Goal: Transaction & Acquisition: Purchase product/service

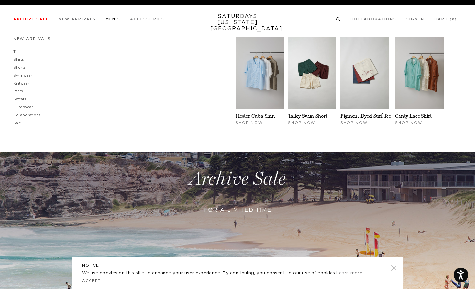
click at [112, 20] on link "Men's" at bounding box center [113, 20] width 15 height 4
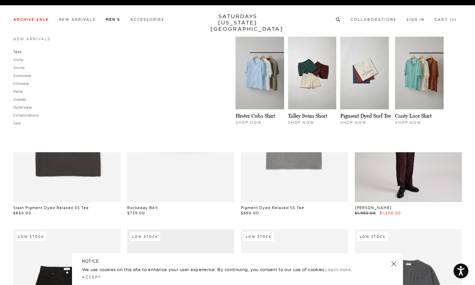
click at [21, 53] on link "Tees" at bounding box center [17, 52] width 8 height 5
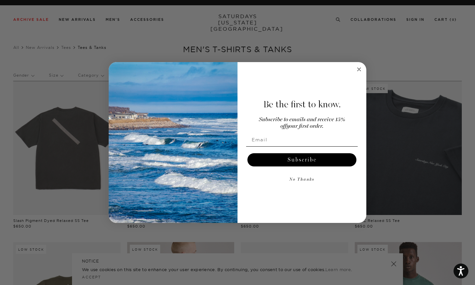
click at [360, 69] on circle "Close dialog" at bounding box center [359, 69] width 8 height 8
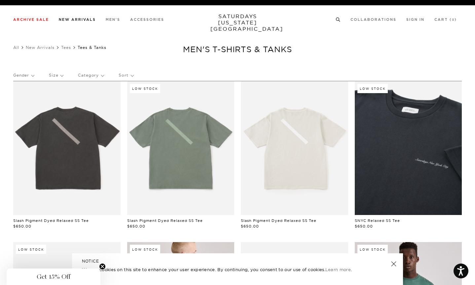
click at [91, 19] on link "New Arrivals" at bounding box center [77, 20] width 37 height 4
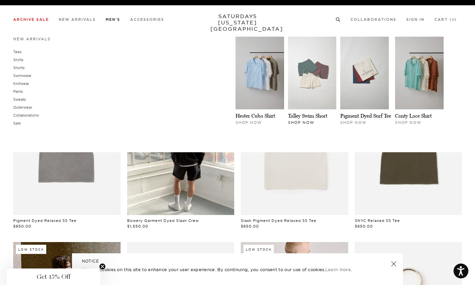
scroll to position [0, 4]
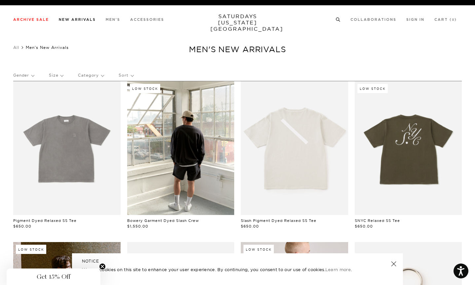
click at [90, 19] on link "New Arrivals" at bounding box center [77, 20] width 37 height 4
